Goal: Task Accomplishment & Management: Manage account settings

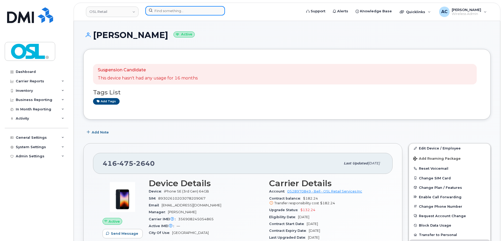
click at [186, 9] on input at bounding box center [185, 10] width 80 height 9
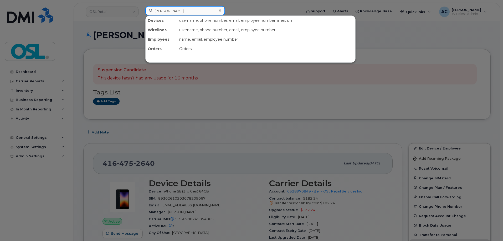
type input "[PERSON_NAME]"
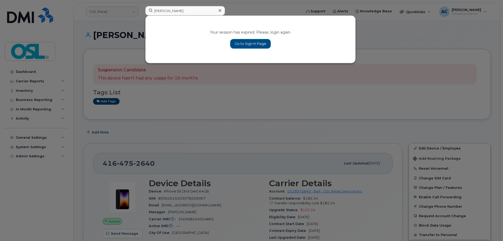
click at [253, 43] on link "Go to Sign In Page" at bounding box center [250, 43] width 40 height 9
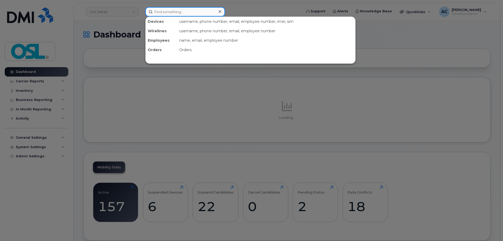
click at [176, 8] on input at bounding box center [185, 11] width 80 height 9
click at [177, 11] on input at bounding box center [185, 11] width 80 height 9
click at [264, 8] on div at bounding box center [251, 120] width 503 height 241
click at [200, 12] on input at bounding box center [185, 11] width 80 height 9
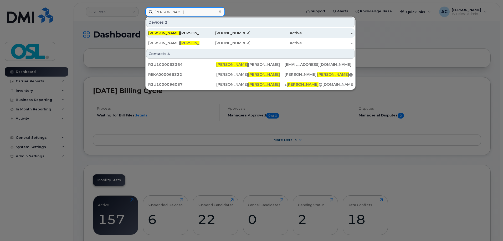
type input "dennis"
click at [169, 29] on div "Dennis Cheung" at bounding box center [173, 32] width 51 height 9
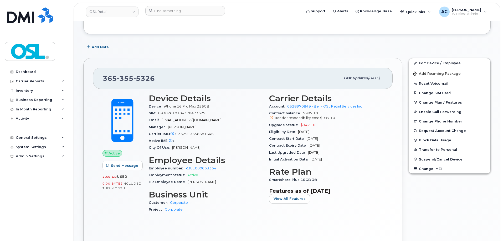
scroll to position [79, 0]
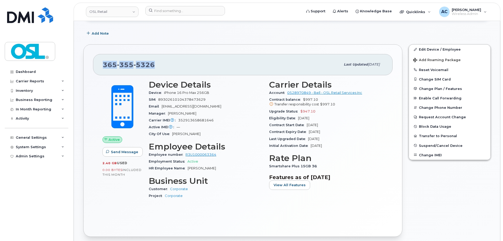
drag, startPoint x: 158, startPoint y: 67, endPoint x: 101, endPoint y: 65, distance: 56.8
click at [101, 65] on div "365 355 5326 Last updated Sep 16, 2025" at bounding box center [242, 64] width 299 height 21
copy span "365 355 5326"
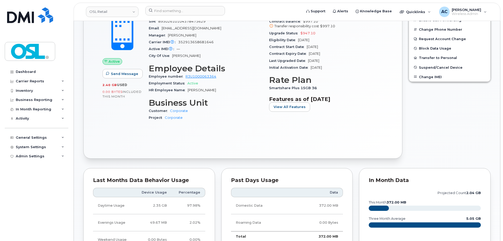
scroll to position [131, 0]
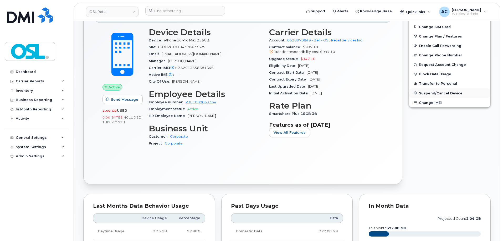
click at [427, 92] on span "Suspend/Cancel Device" at bounding box center [441, 93] width 44 height 4
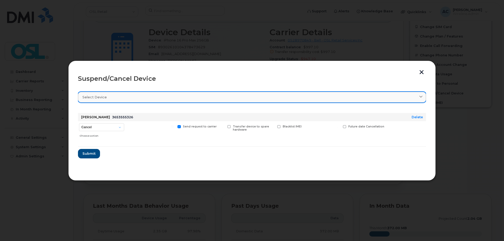
click at [132, 100] on link "Select device" at bounding box center [252, 97] width 348 height 11
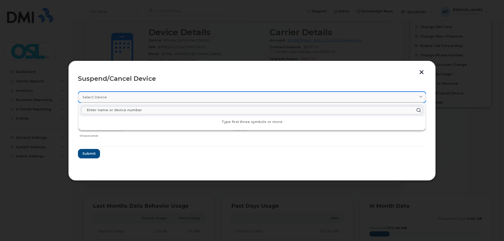
click at [132, 100] on link "Select device" at bounding box center [252, 97] width 348 height 11
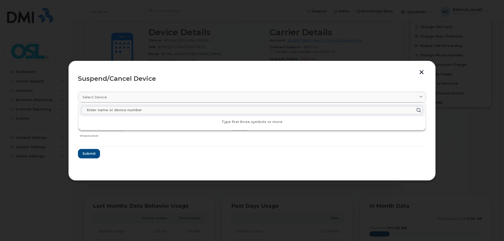
click at [165, 176] on div "Suspend/Cancel Device Select device Type first three symbols or more Dennis Che…" at bounding box center [252, 121] width 368 height 120
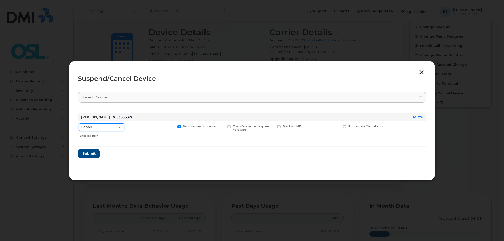
click at [119, 128] on select "Cancel Suspend - Extend Suspension Suspend - Reduced Rate Suspend - Full Rate S…" at bounding box center [101, 127] width 45 height 8
click at [87, 154] on span "Submit" at bounding box center [88, 153] width 13 height 5
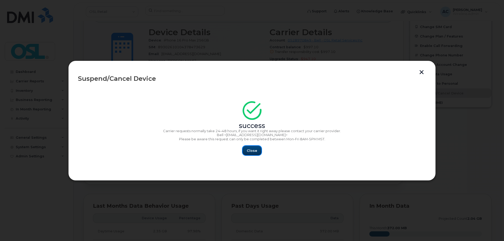
click at [252, 152] on span "Close" at bounding box center [252, 150] width 11 height 5
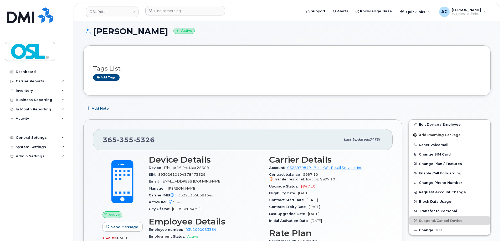
scroll to position [0, 0]
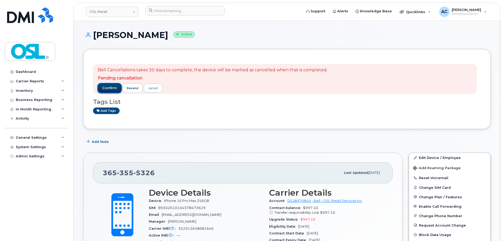
click at [111, 90] on span "confirm" at bounding box center [109, 88] width 15 height 5
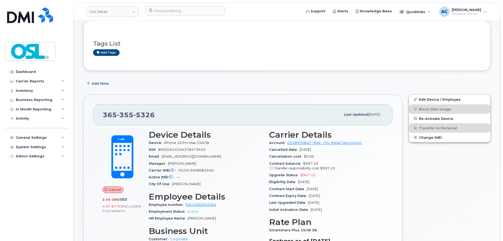
scroll to position [26, 0]
